Goal: Obtain resource: Download file/media

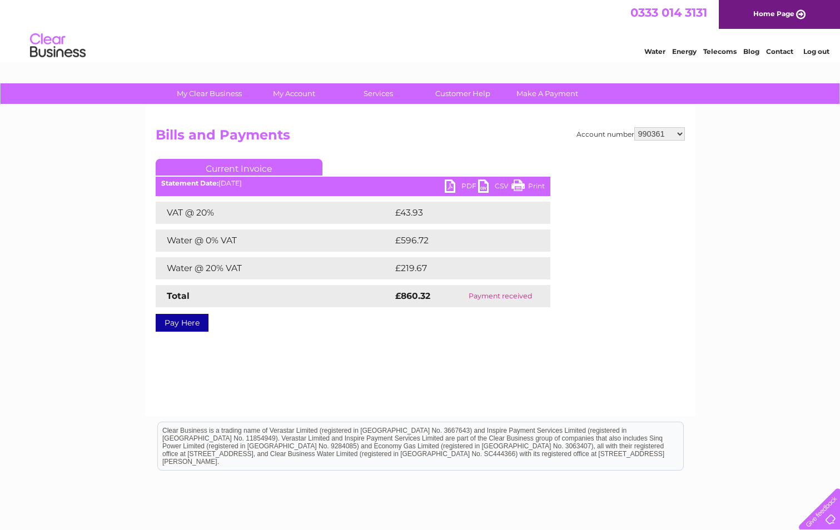
click at [659, 139] on select "911648 975946 979041 980046 990352 990353 990356 990361 997232 1080773 1081707 …" at bounding box center [659, 133] width 51 height 13
select select "990352"
click at [634, 127] on select "911648 975946 979041 980046 990352 990353 990356 990361 997232 1080773 1081707 …" at bounding box center [659, 133] width 51 height 13
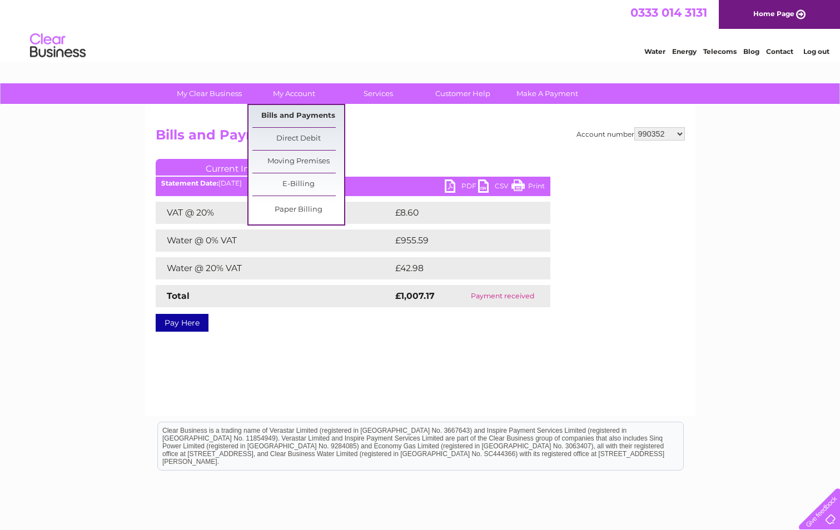
click at [306, 114] on link "Bills and Payments" at bounding box center [298, 116] width 92 height 22
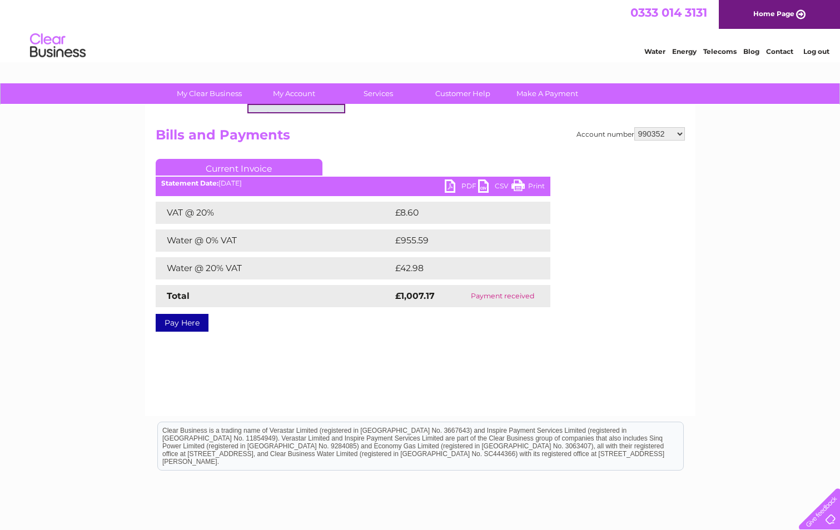
click at [297, 111] on link "Bills and Payments" at bounding box center [298, 116] width 92 height 22
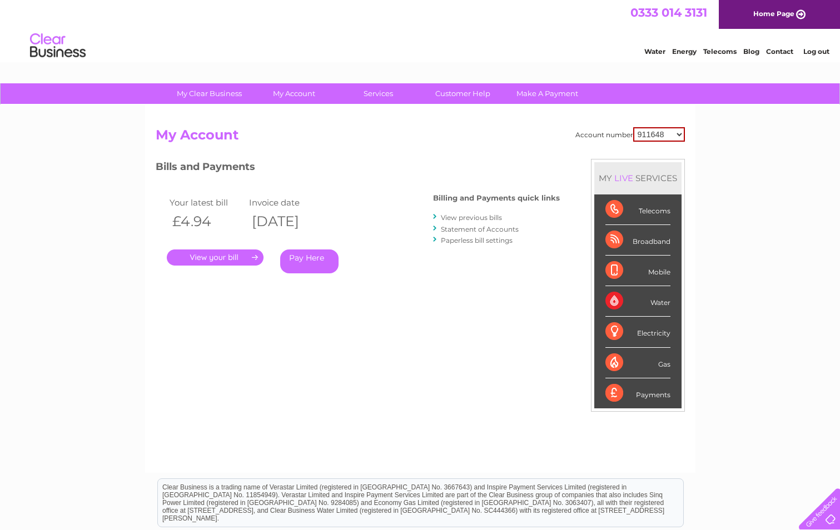
click at [658, 132] on select "911648 975946 979041 980046 990352 990353 990356 990361 997232 1080773 1081707 …" at bounding box center [659, 134] width 52 height 14
select select "990352"
click at [633, 127] on select "911648 975946 979041 980046 990352 990353 990356 990361 997232 1080773 1081707 …" at bounding box center [659, 134] width 52 height 14
click at [483, 220] on link "View previous bills" at bounding box center [471, 218] width 61 height 8
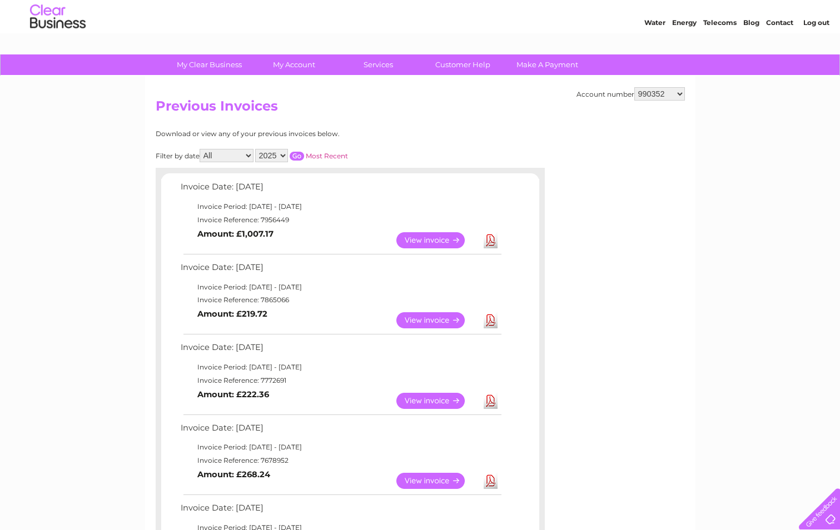
scroll to position [56, 0]
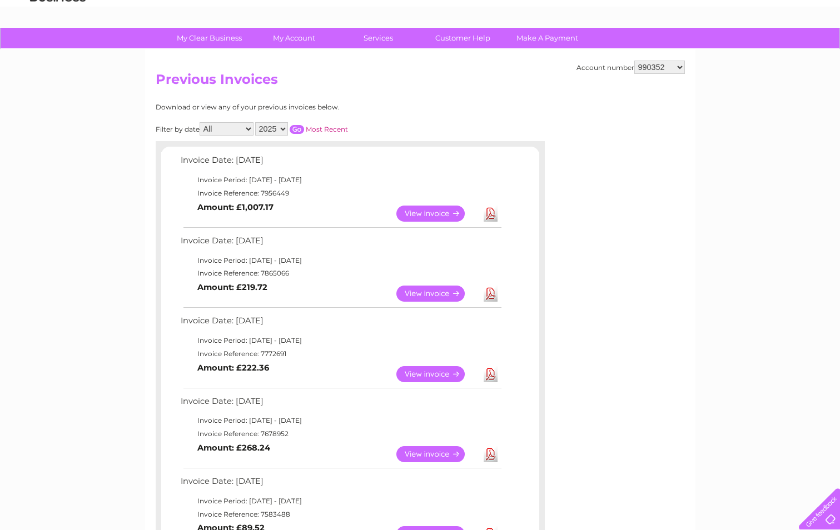
click at [490, 214] on link "Download" at bounding box center [491, 214] width 14 height 16
